Goal: Information Seeking & Learning: Learn about a topic

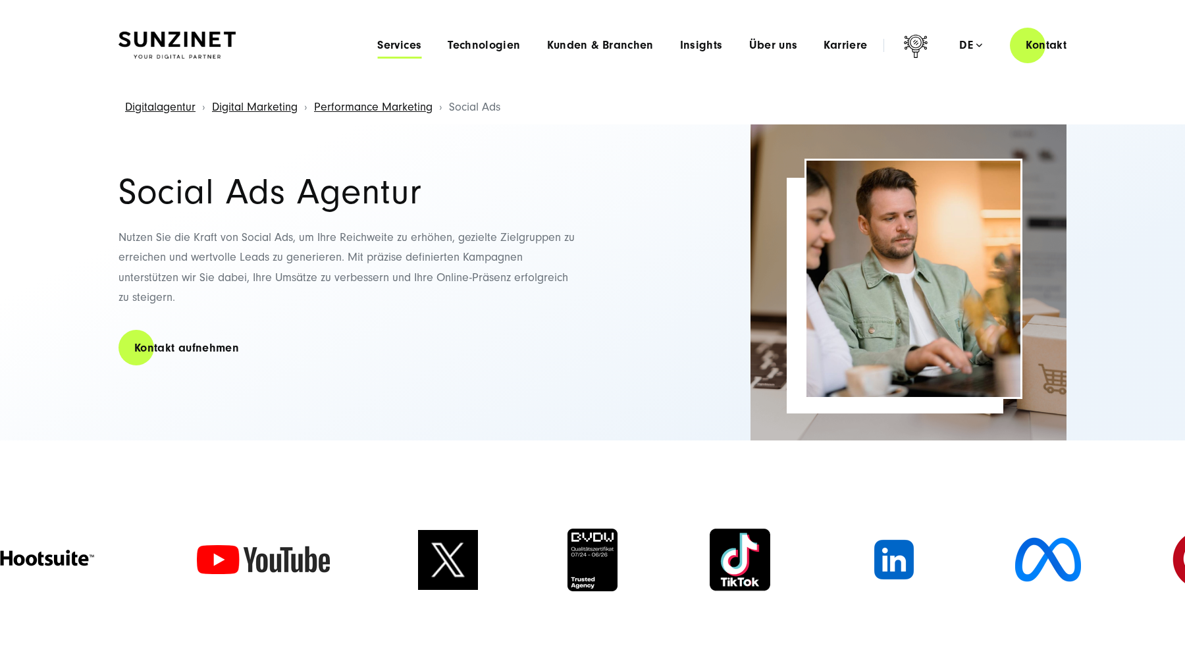
click at [401, 44] on span "Services" at bounding box center [399, 45] width 44 height 13
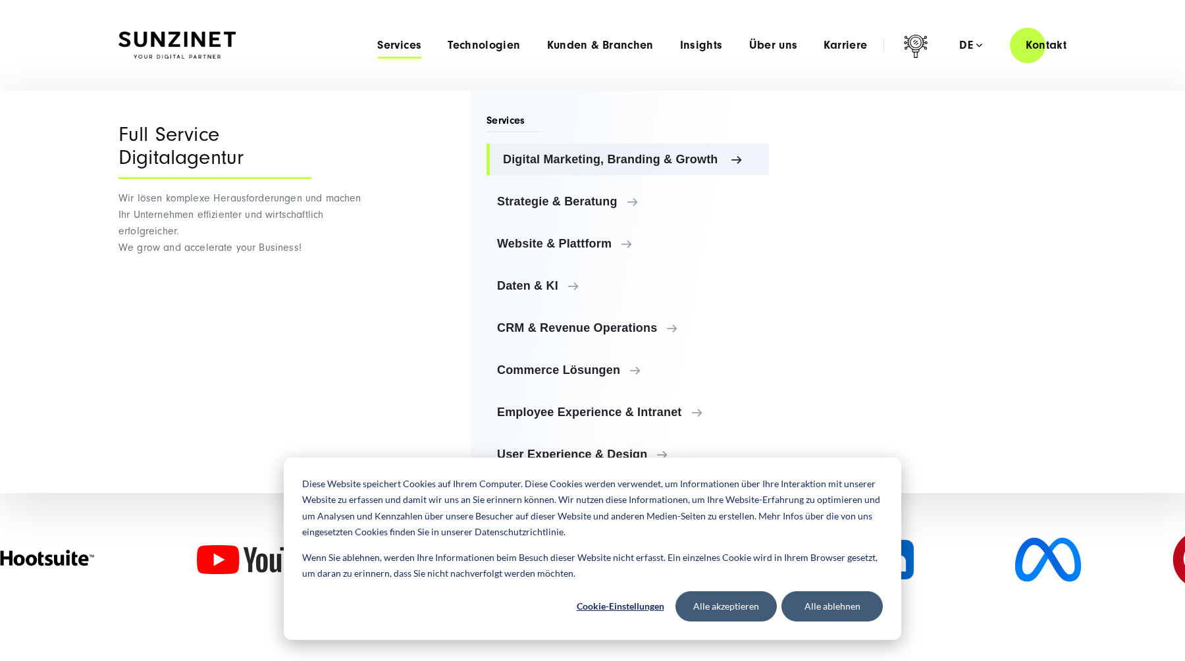
click at [560, 159] on span "Digital Marketing, Branding & Growth" at bounding box center [631, 159] width 256 height 13
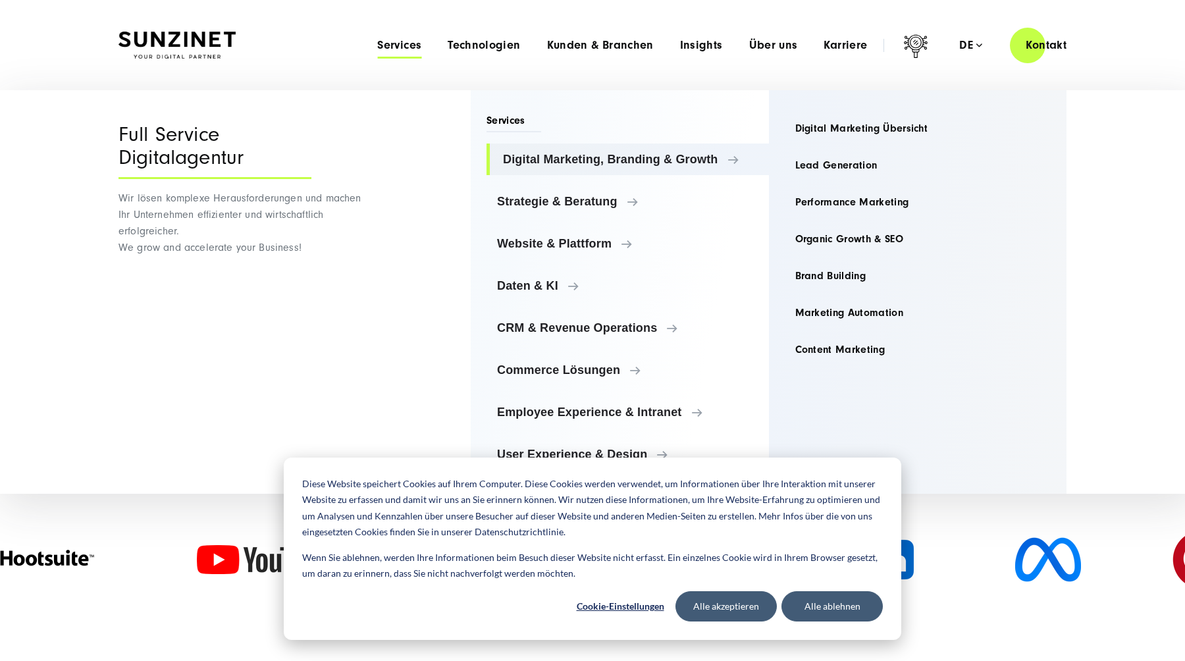
click at [676, 220] on ul "Digital Marketing, Branding & Growth Digital Marketing, Branding & Growth Digit…" at bounding box center [628, 307] width 283 height 327
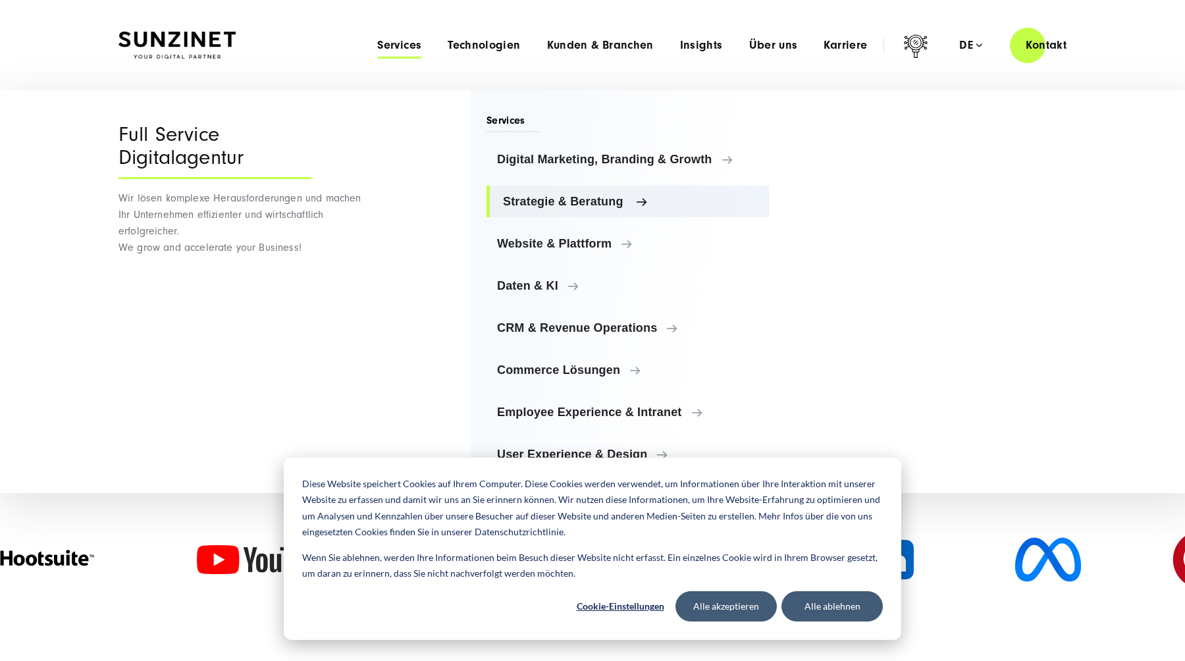
click at [599, 207] on span "Strategie & Beratung" at bounding box center [631, 201] width 256 height 13
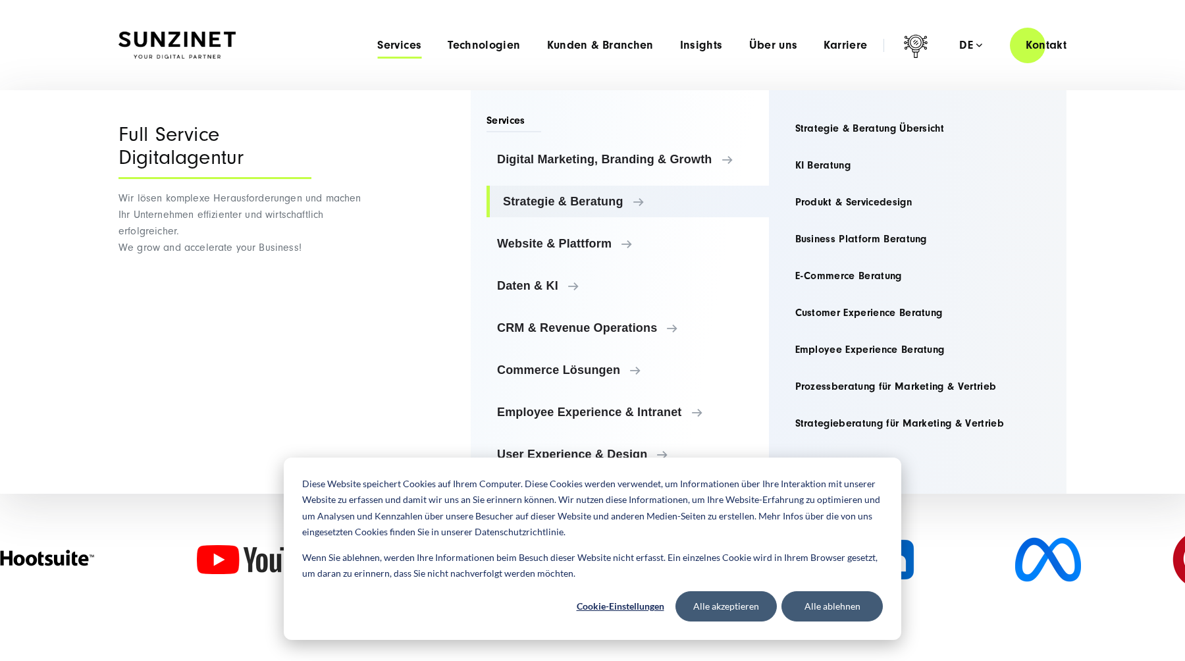
click at [577, 265] on ul "Digital Marketing, Branding & Growth Digital Marketing, Branding & Growth Digit…" at bounding box center [628, 307] width 283 height 327
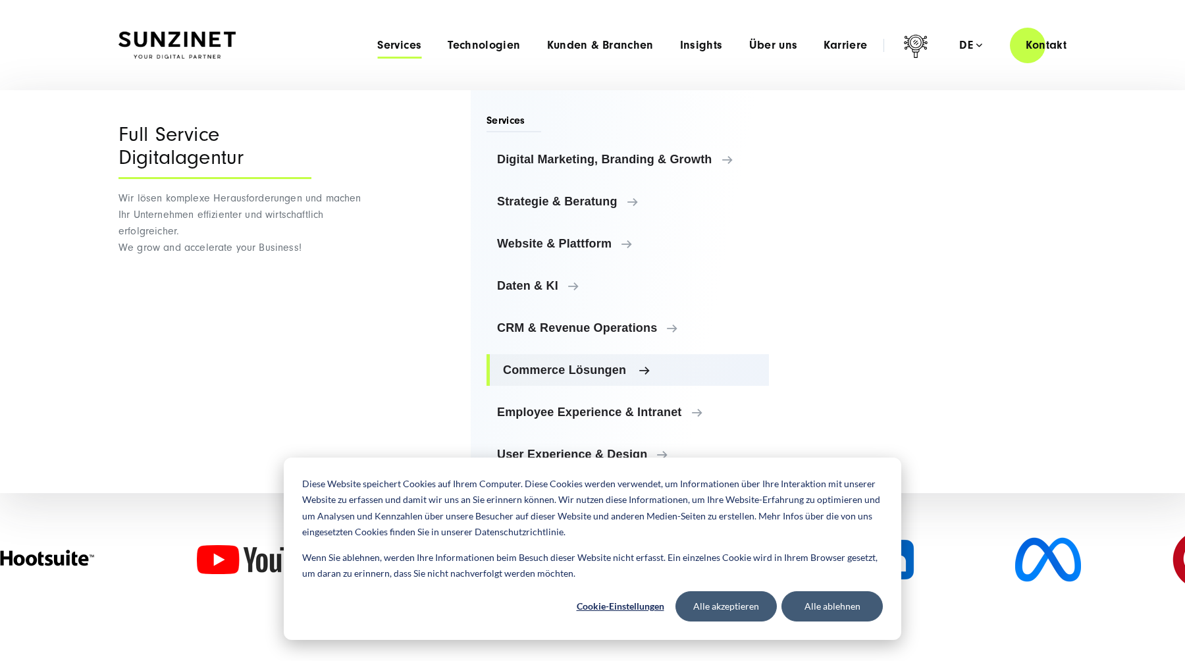
click at [577, 383] on link "Commerce Lösungen" at bounding box center [628, 370] width 283 height 32
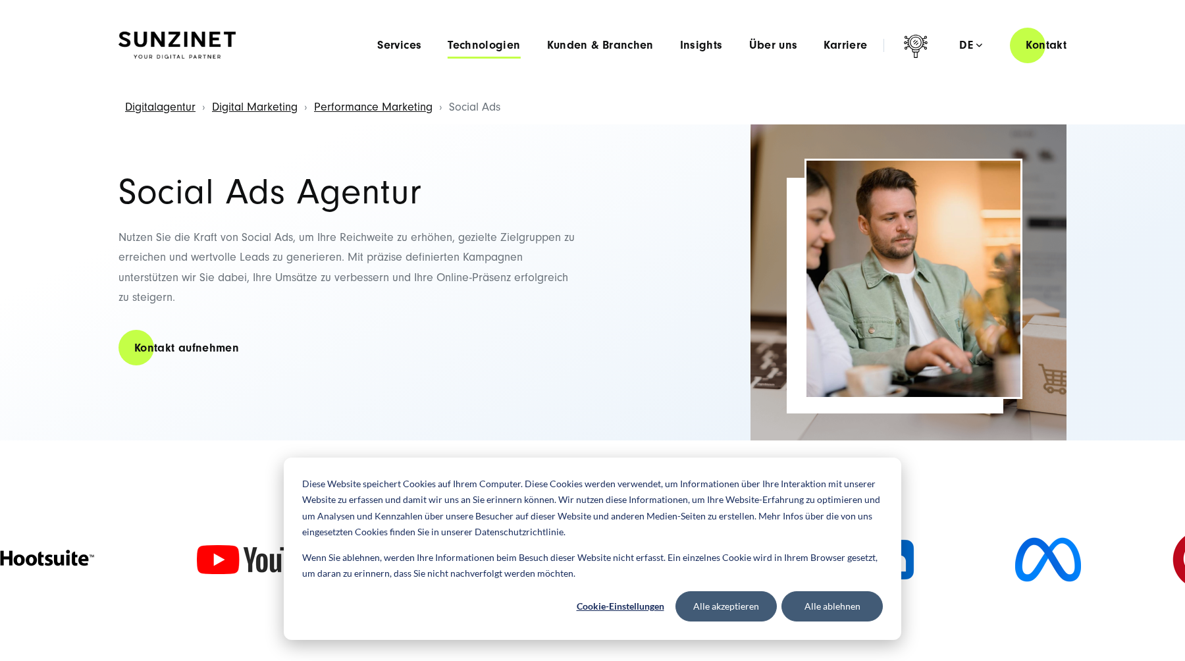
click at [489, 46] on span "Technologien" at bounding box center [484, 45] width 72 height 13
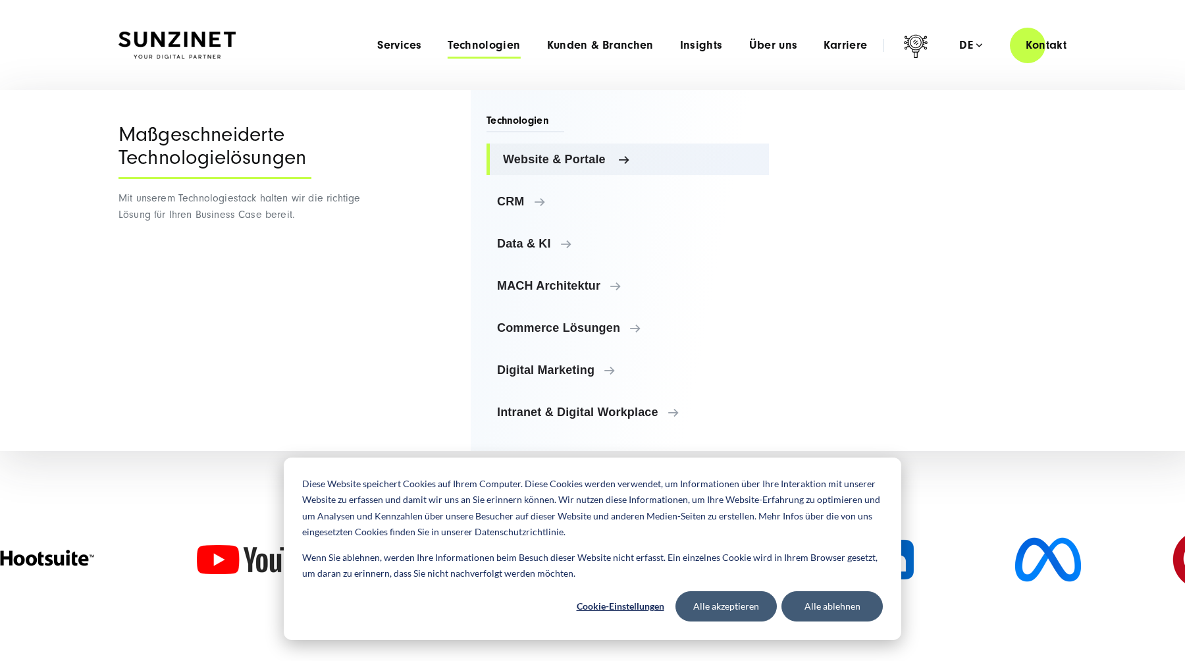
click at [570, 153] on span "Website & Portale" at bounding box center [631, 159] width 256 height 13
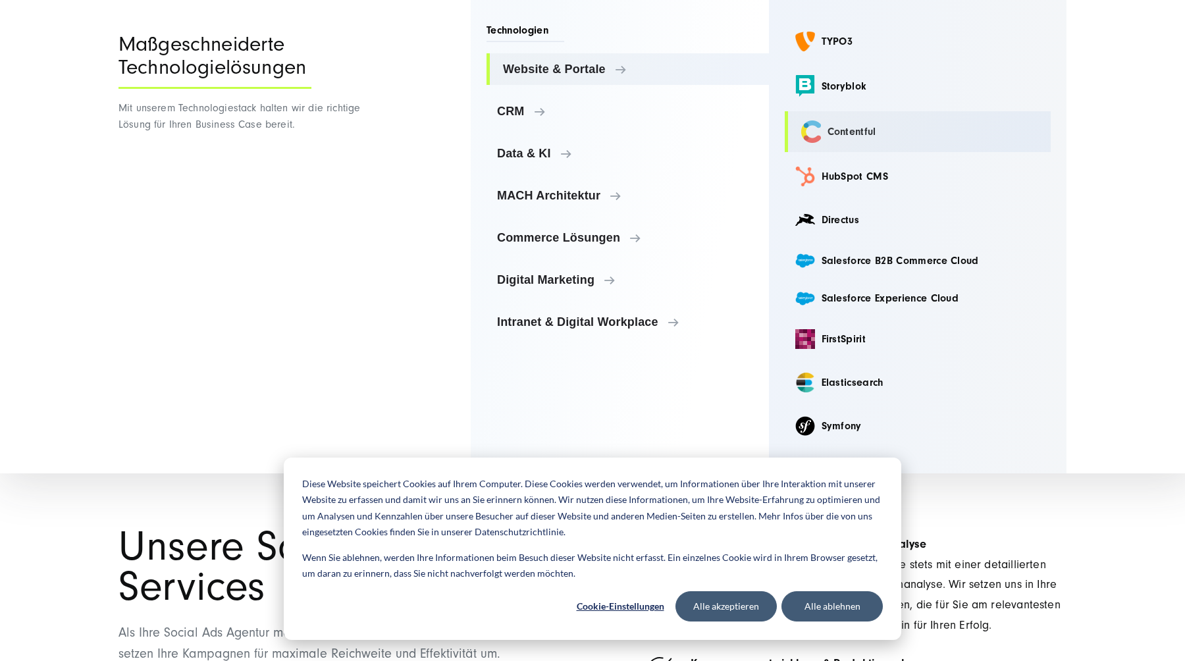
scroll to position [323, 0]
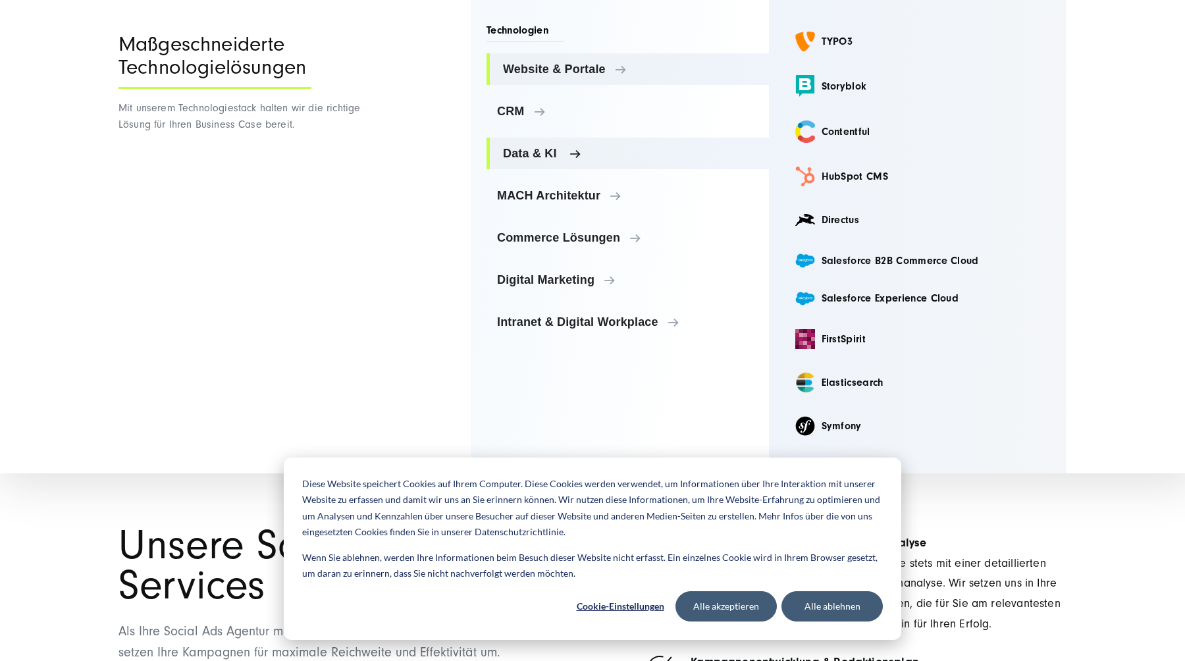
click at [631, 155] on span "Data & KI" at bounding box center [631, 153] width 256 height 13
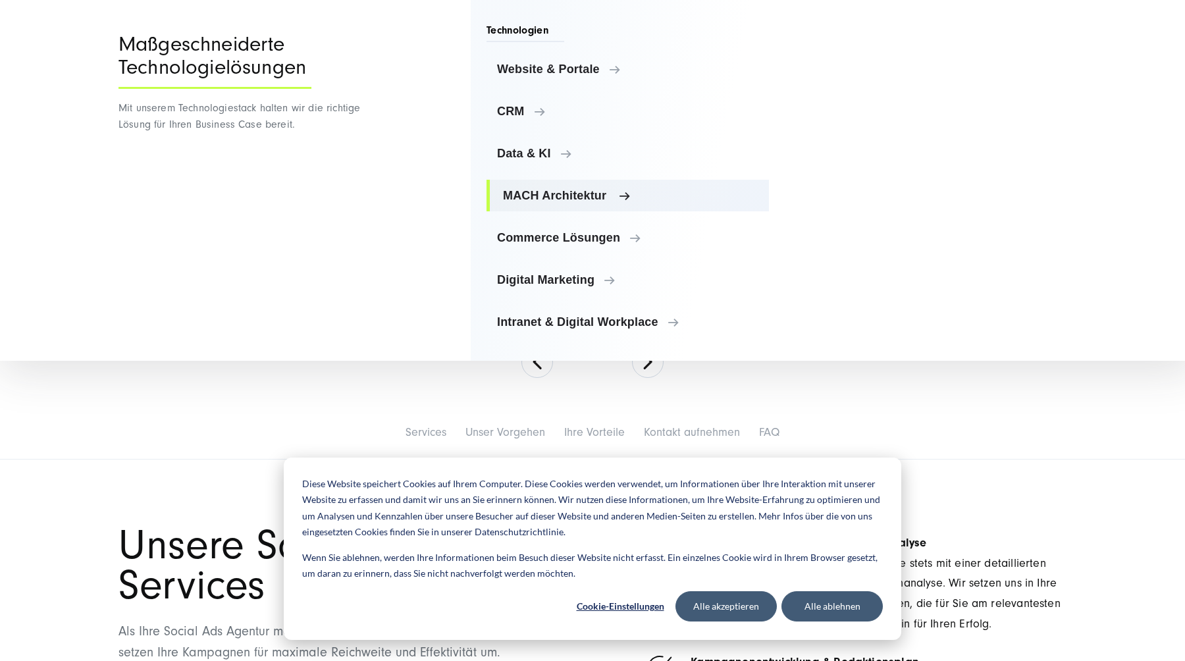
click at [624, 204] on link "MACH Architektur" at bounding box center [628, 196] width 283 height 32
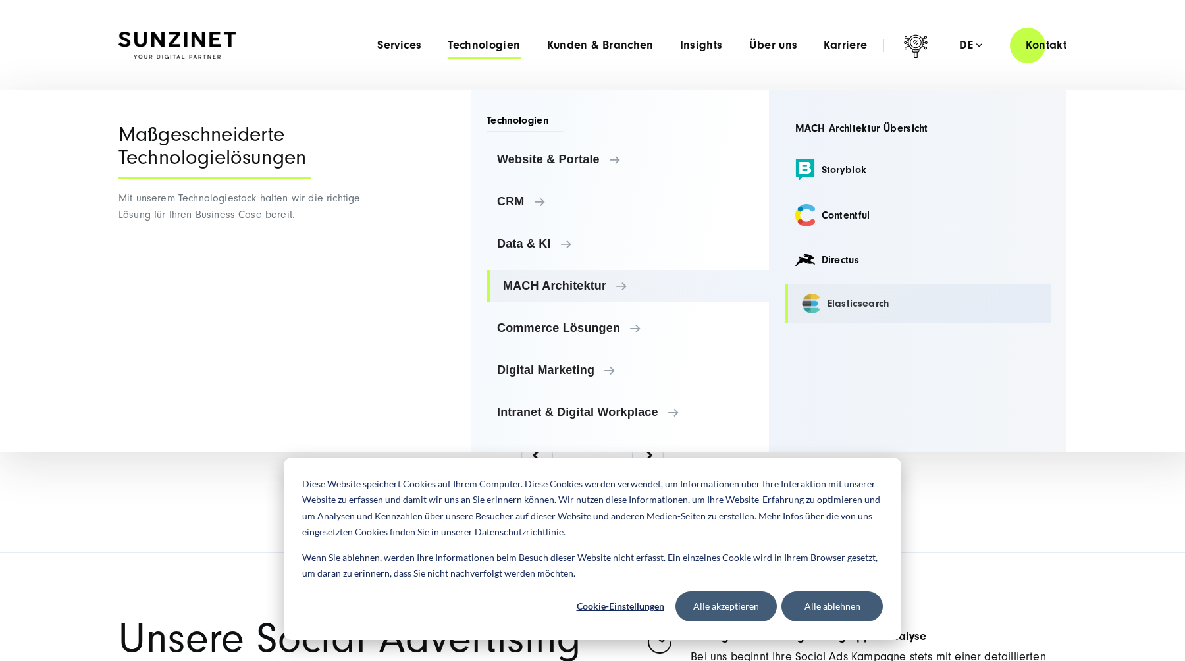
scroll to position [227, 0]
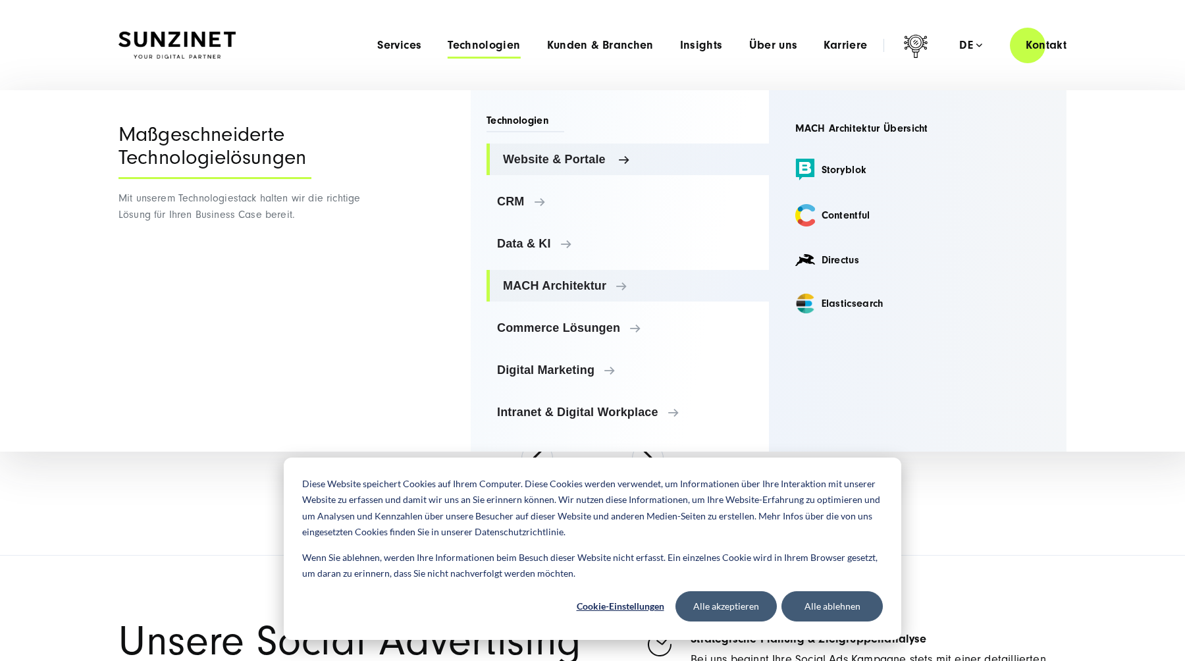
click at [566, 167] on link "Website & Portale" at bounding box center [628, 160] width 283 height 32
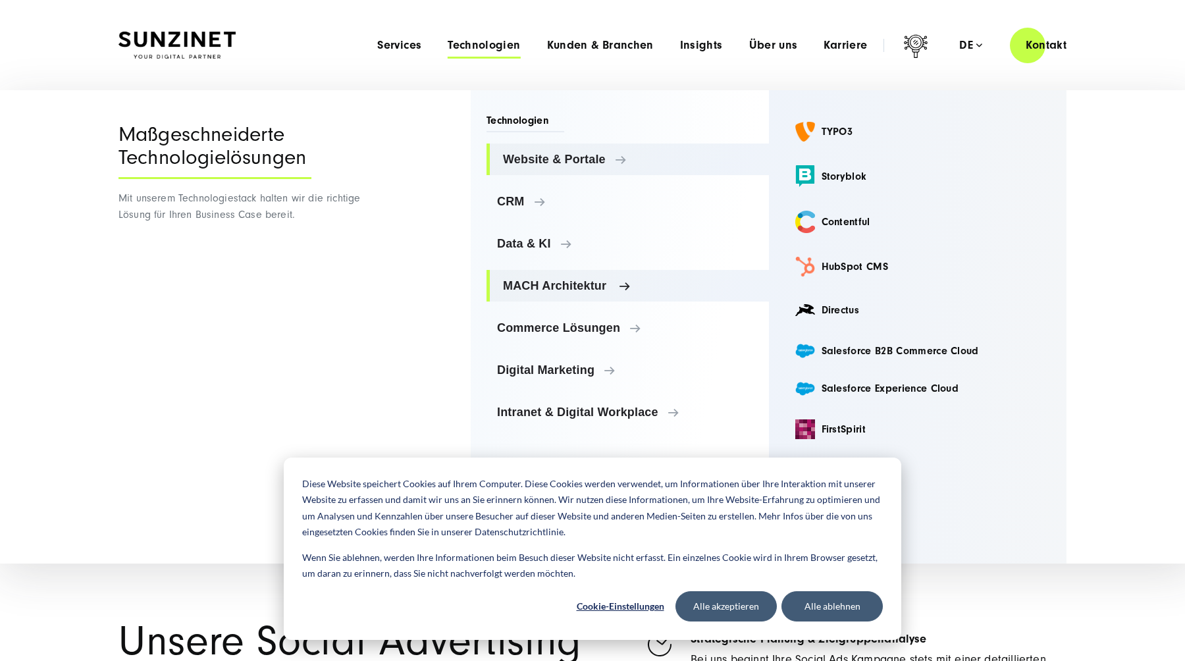
click at [543, 296] on link "MACH Architektur" at bounding box center [628, 286] width 283 height 32
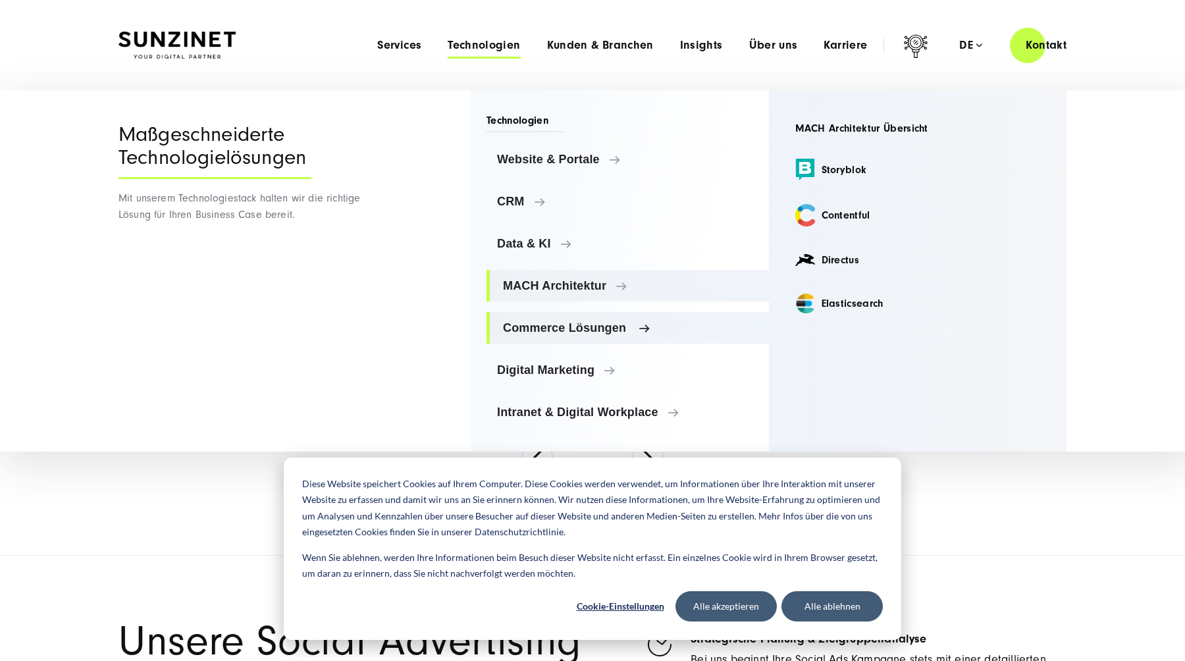
click at [558, 343] on link "Commerce Lösungen" at bounding box center [628, 328] width 283 height 32
